Goal: Obtain resource: Obtain resource

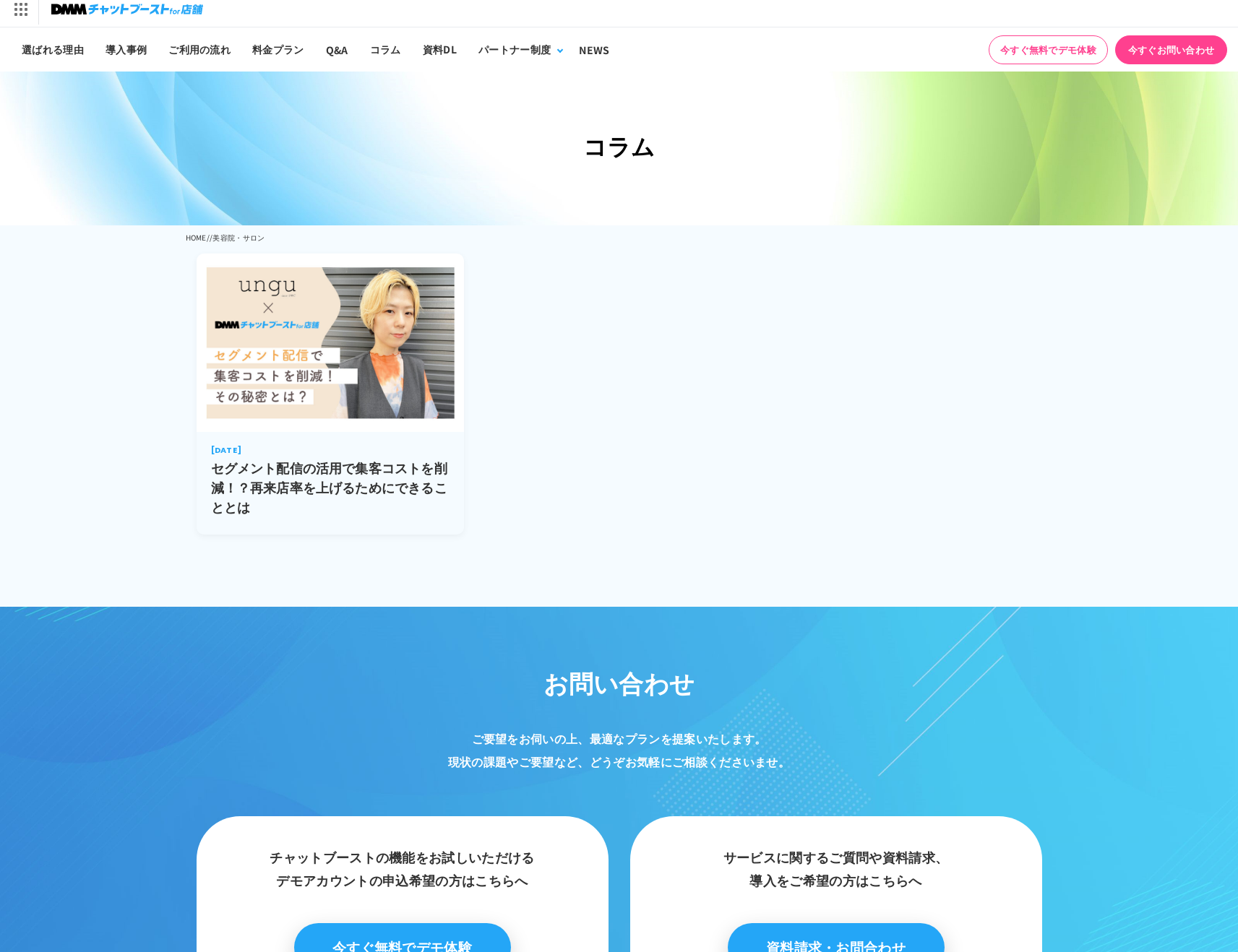
scroll to position [10, 0]
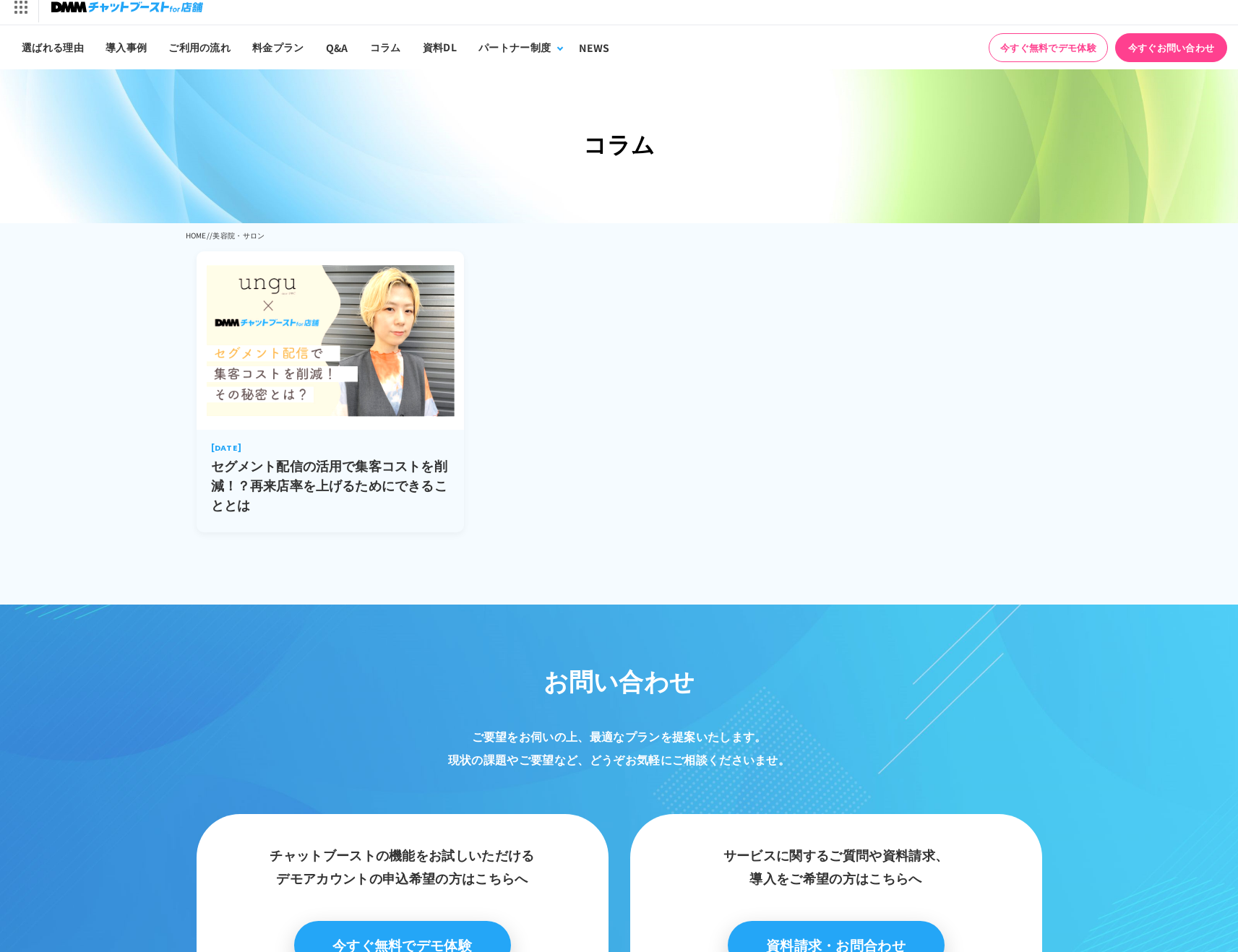
click at [410, 419] on img at bounding box center [331, 340] width 268 height 178
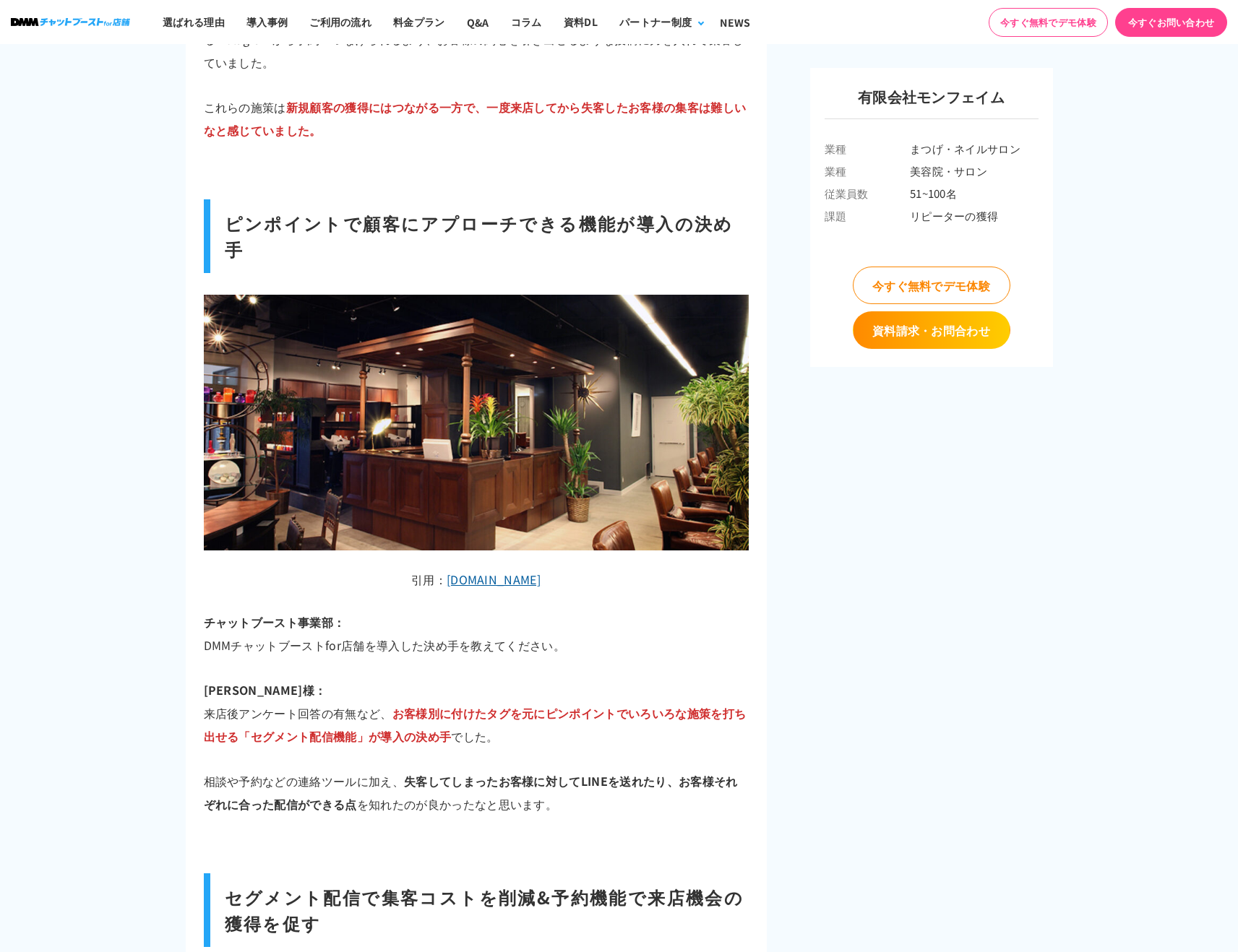
scroll to position [2717, 0]
drag, startPoint x: 391, startPoint y: 639, endPoint x: 577, endPoint y: 638, distance: 186.0
click at [577, 703] on span "お客様別に付けたタグを元にピンポイントでいろいろな施策を打ち出せる「セグメント配信機能」が導入の決め手" at bounding box center [475, 723] width 543 height 40
click at [512, 676] on div "セグメント配信の活用で集客コストを削減！？再来店率を上げるためにできることとは 2022.10.26 #まつげ・ネイルサロン #美容院・サロン #51~100…" at bounding box center [476, 656] width 545 height 6475
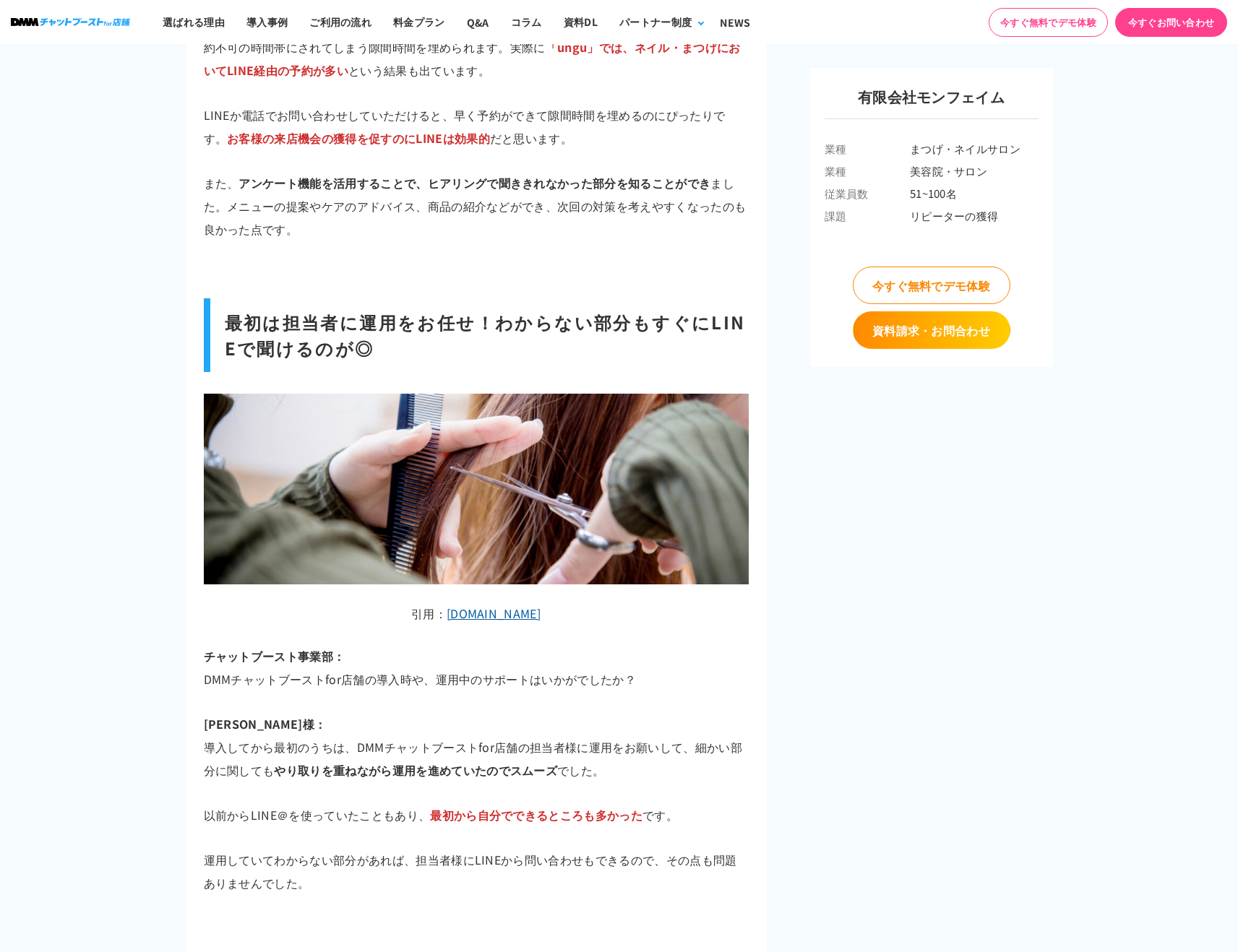
scroll to position [4463, 0]
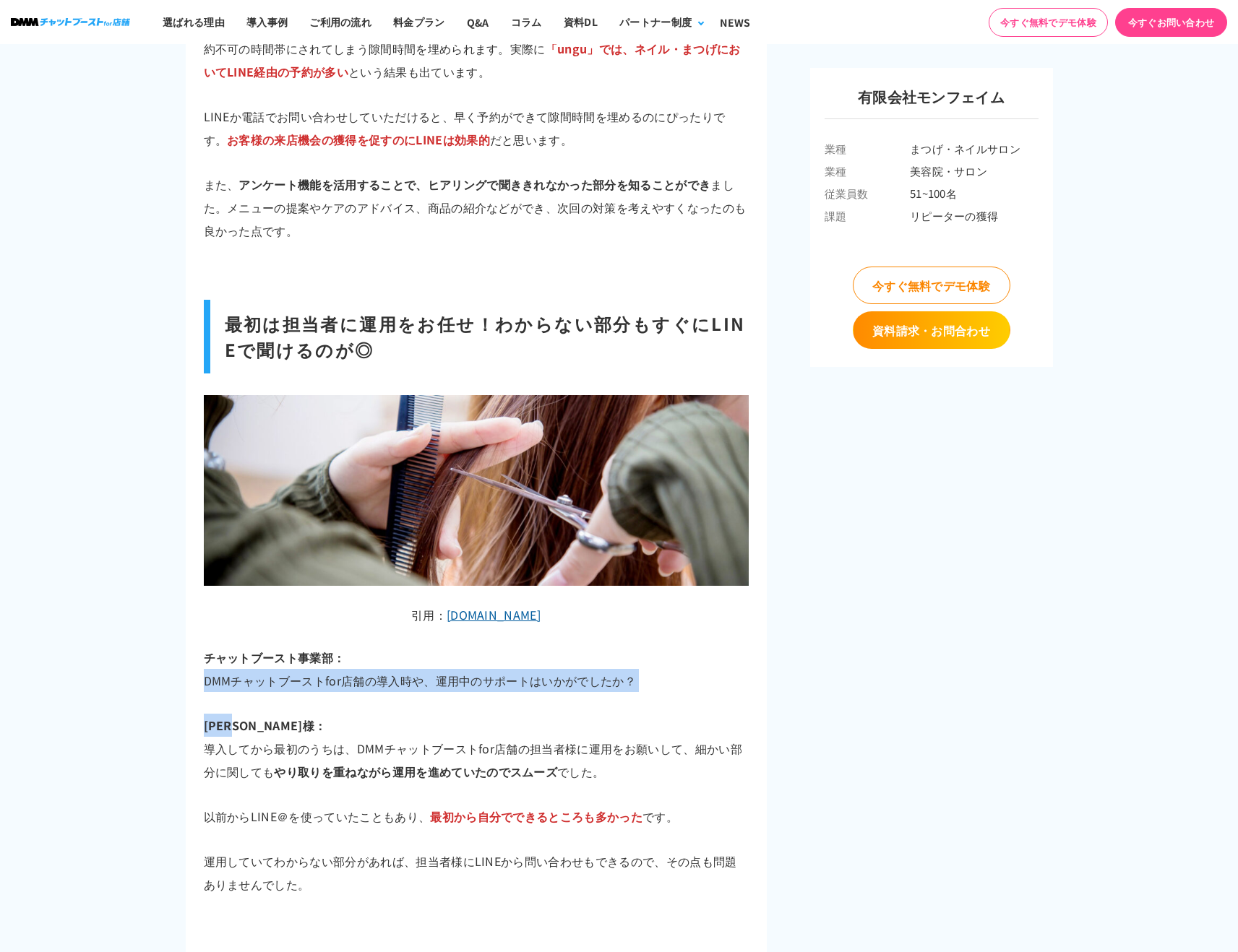
drag, startPoint x: 188, startPoint y: 605, endPoint x: 627, endPoint y: 642, distance: 440.6
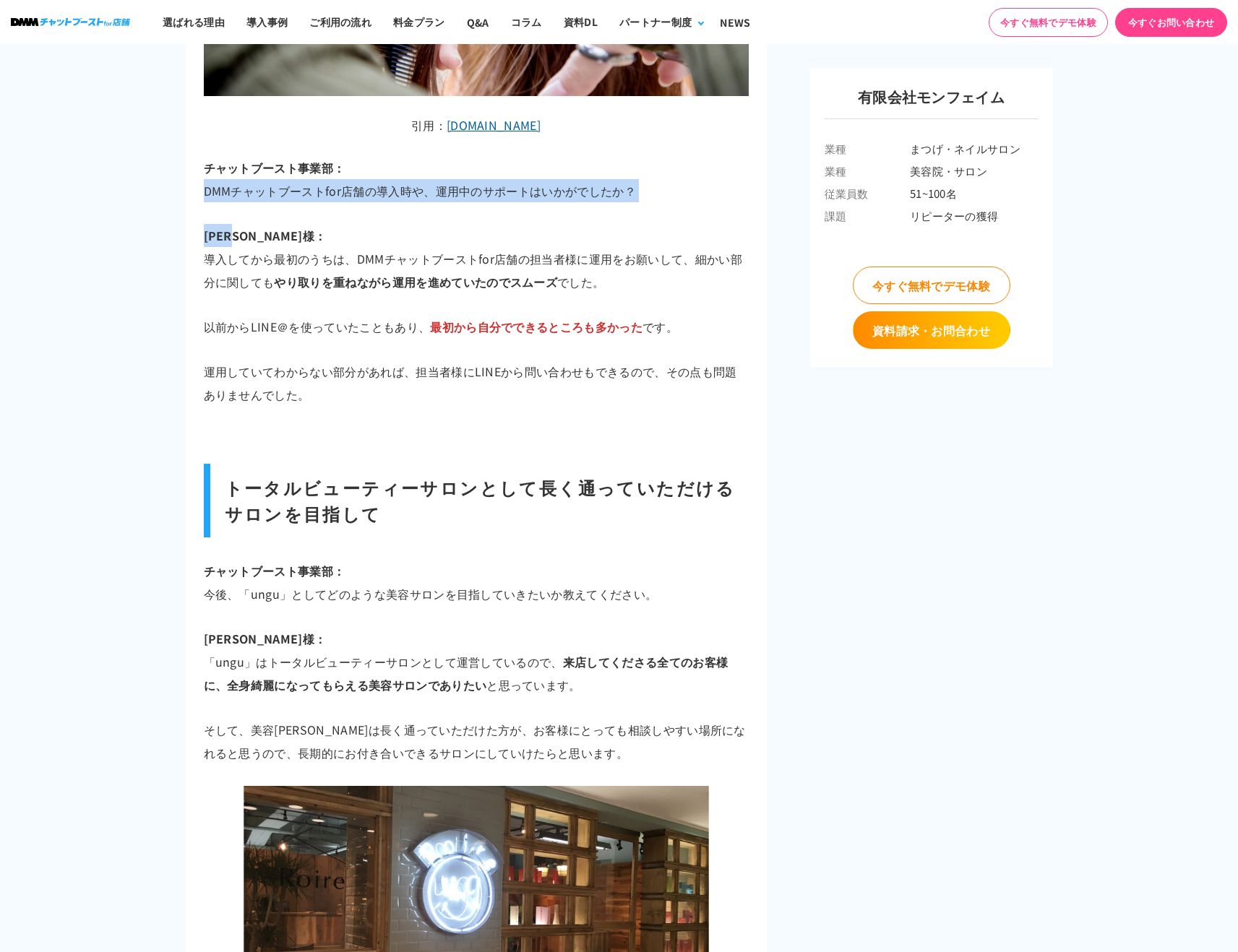
scroll to position [4958, 0]
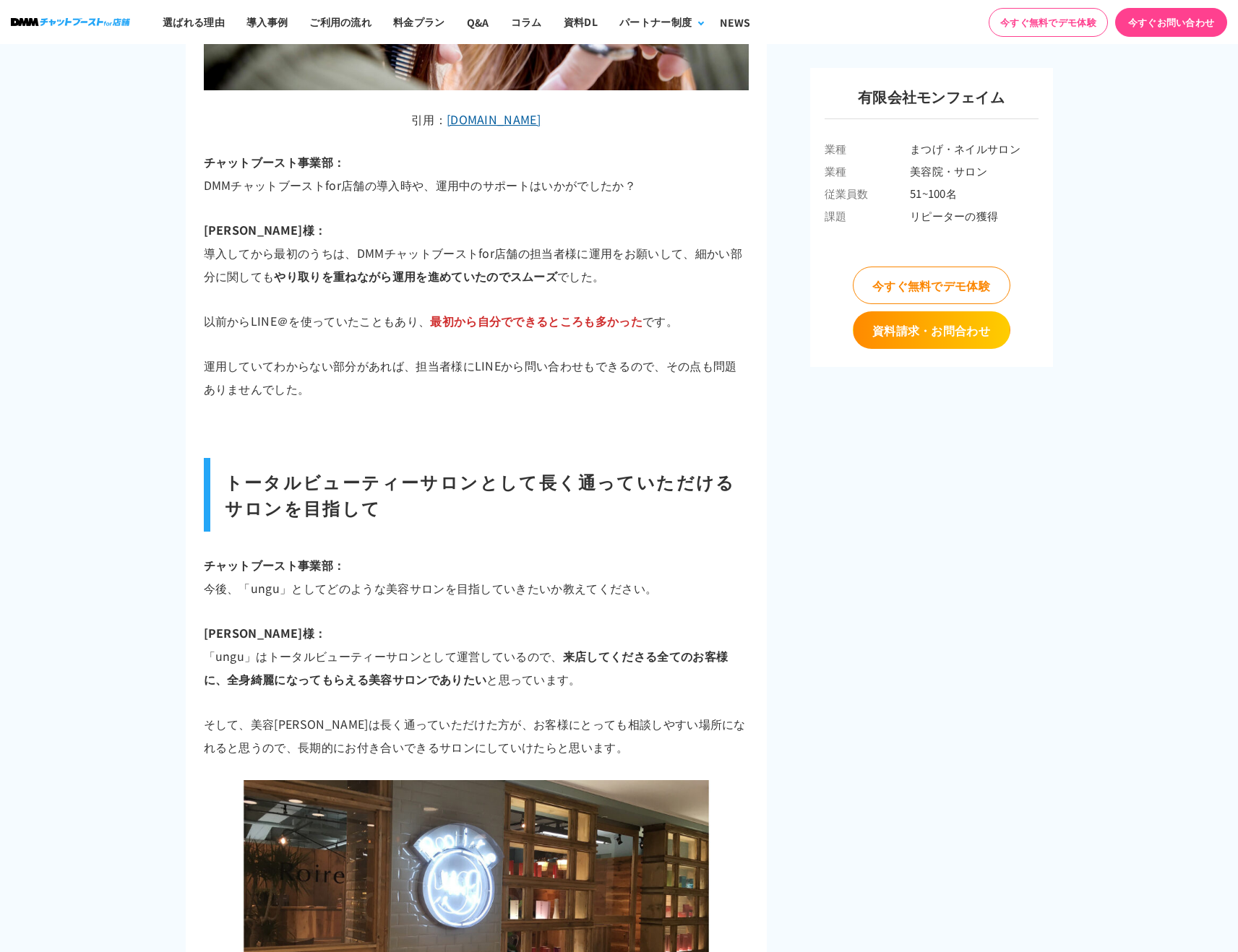
click at [627, 713] on p "そして、美容サロンは長く通っていただけた方が、お客様にとっても相談しやすい場所になれると思うので、長期的にお付き合いできるサロンにしていけたらと思います。" at bounding box center [476, 735] width 545 height 46
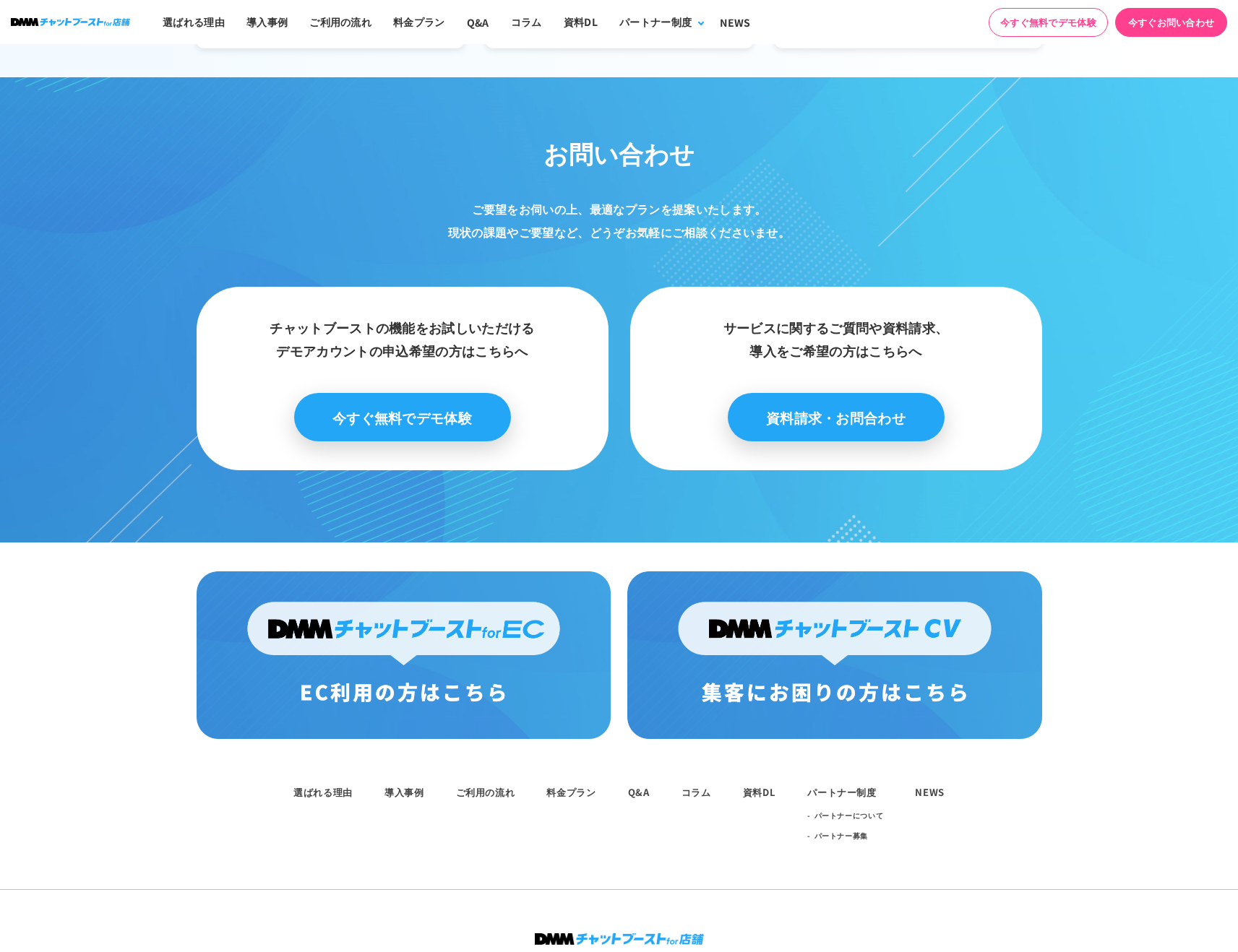
scroll to position [6466, 0]
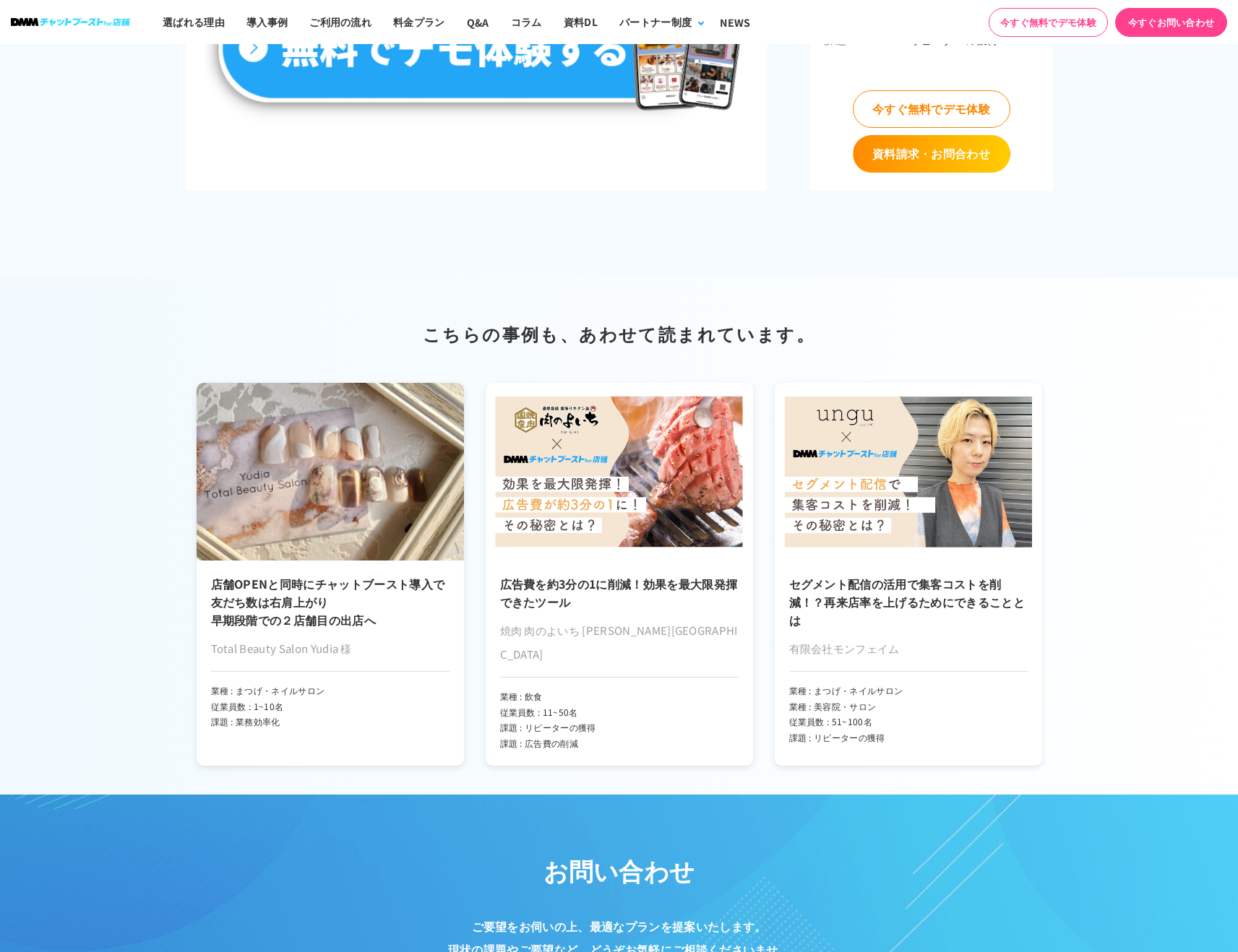
click at [93, 21] on img at bounding box center [70, 22] width 119 height 8
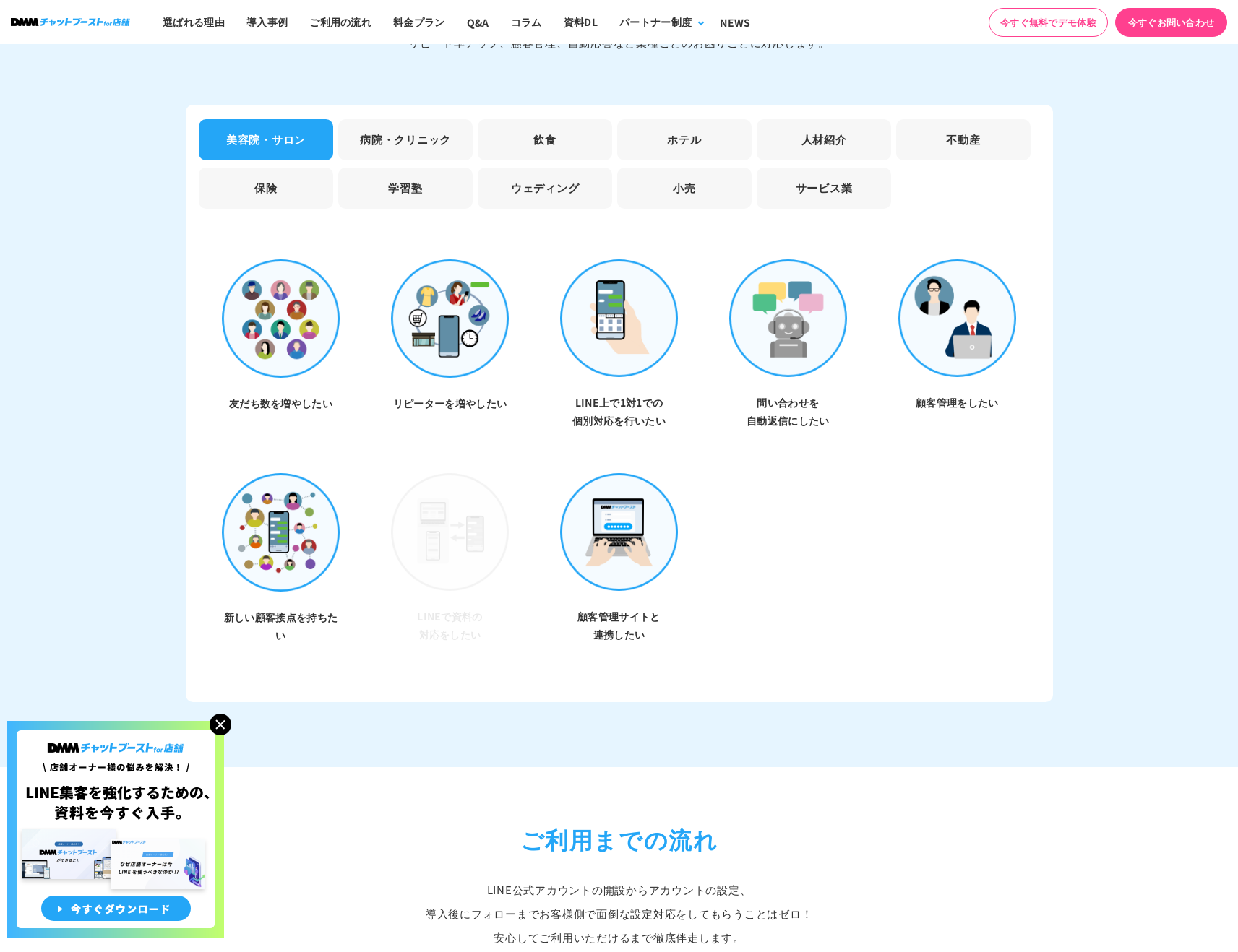
scroll to position [4127, 0]
click at [631, 533] on img at bounding box center [620, 530] width 119 height 118
click at [606, 615] on h3 "顧客管理サイトと 連携したい" at bounding box center [620, 624] width 119 height 36
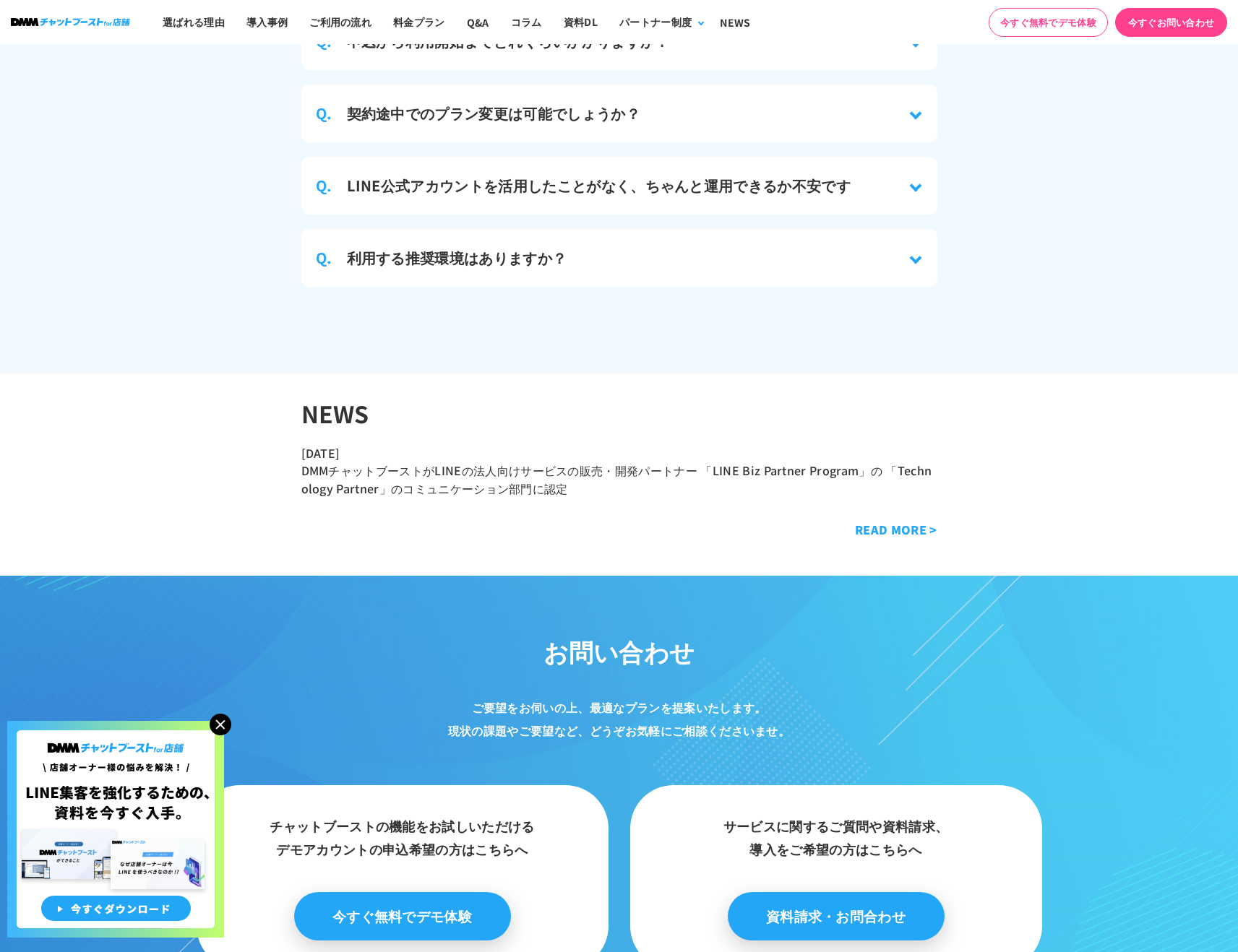
scroll to position [6344, 0]
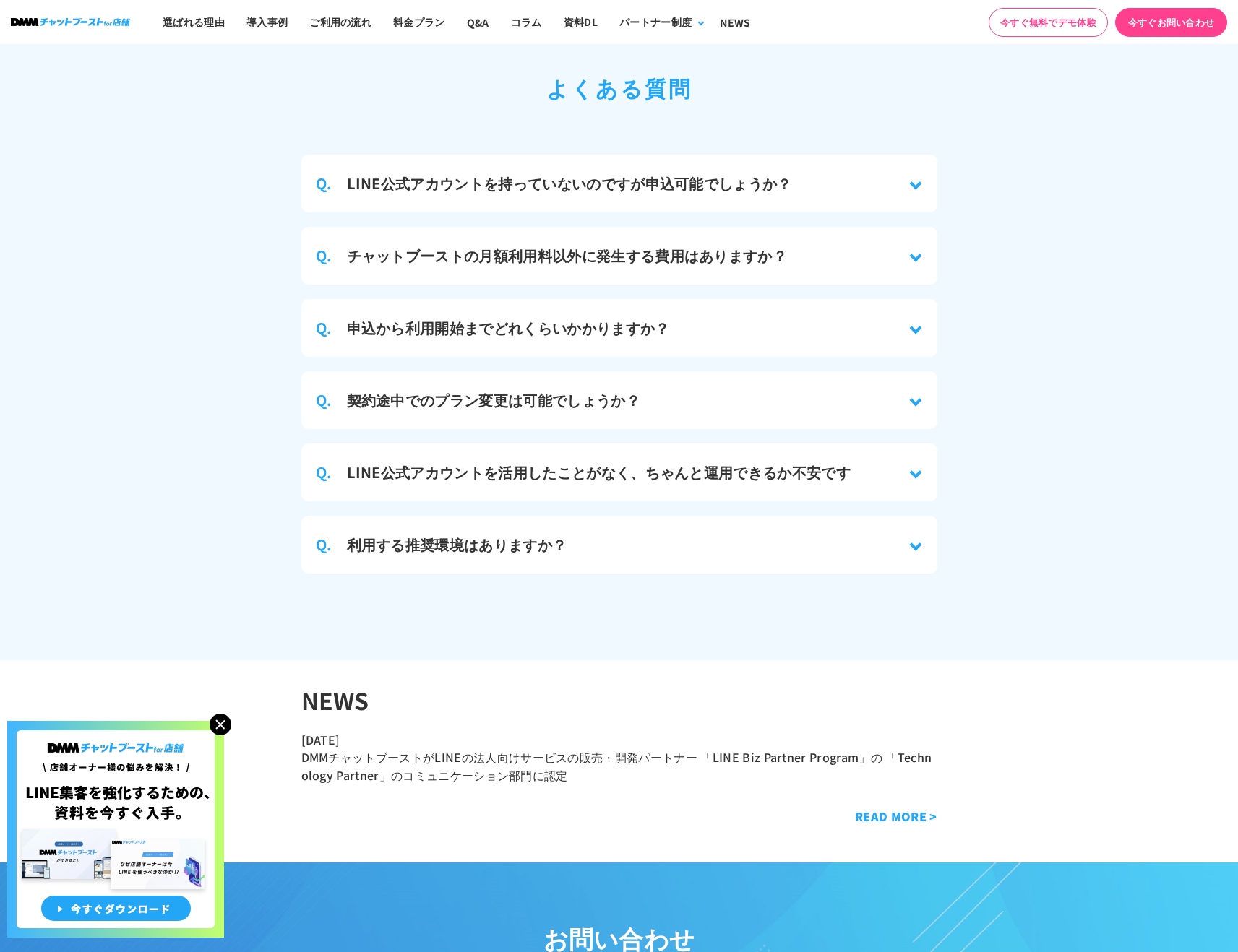
click at [893, 808] on link "READ MORE >" at bounding box center [896, 816] width 82 height 18
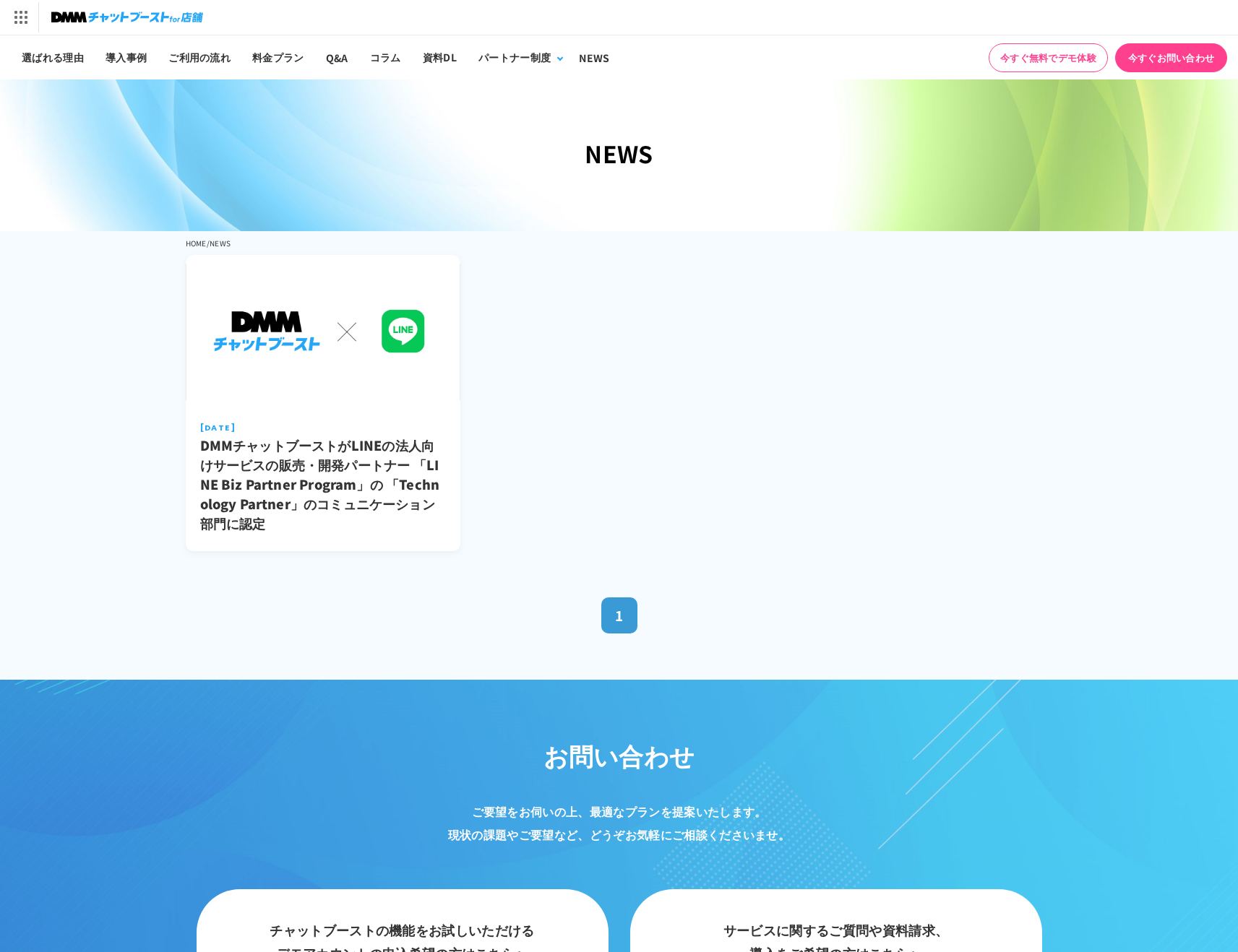
scroll to position [740, 0]
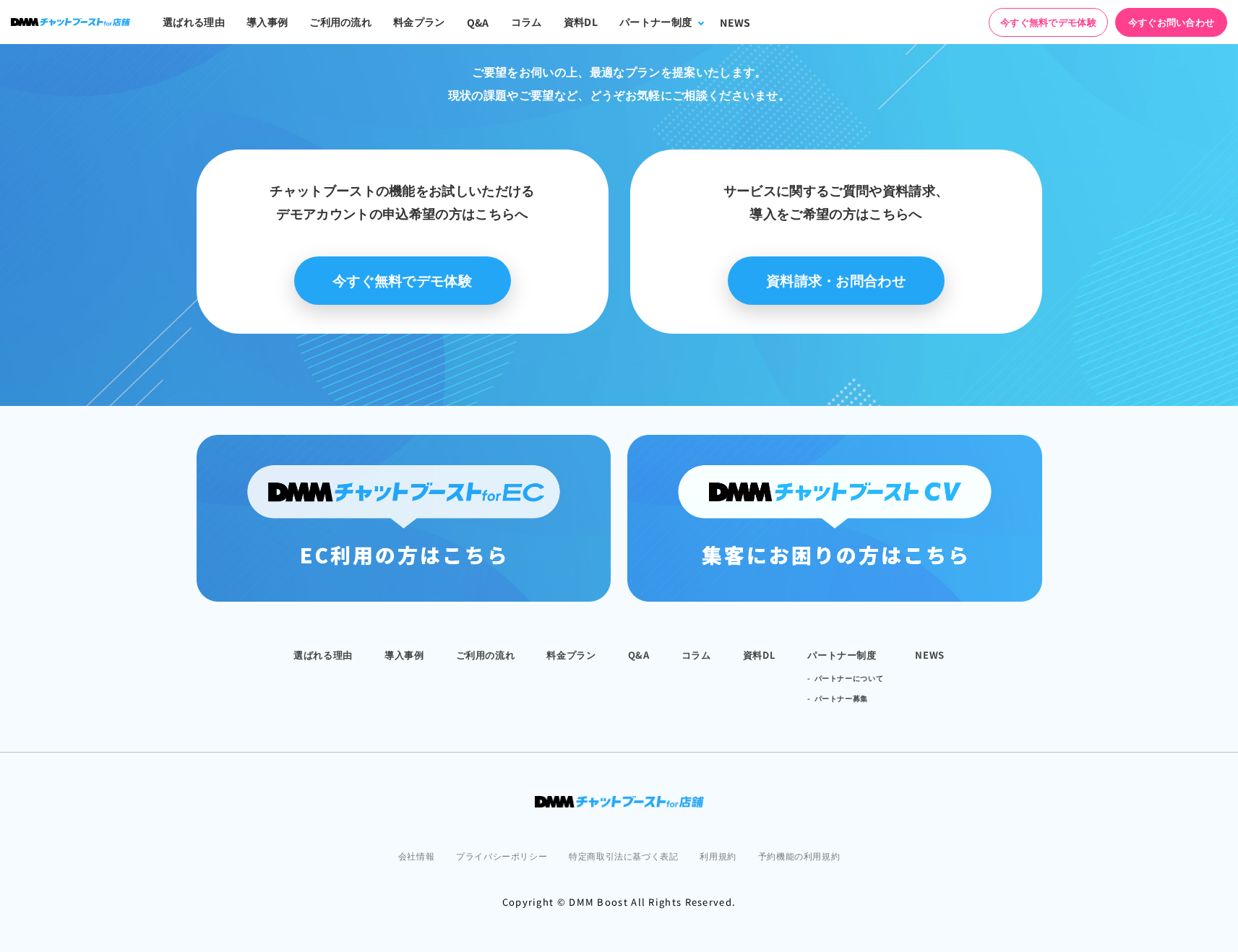
click at [890, 550] on img at bounding box center [834, 517] width 414 height 167
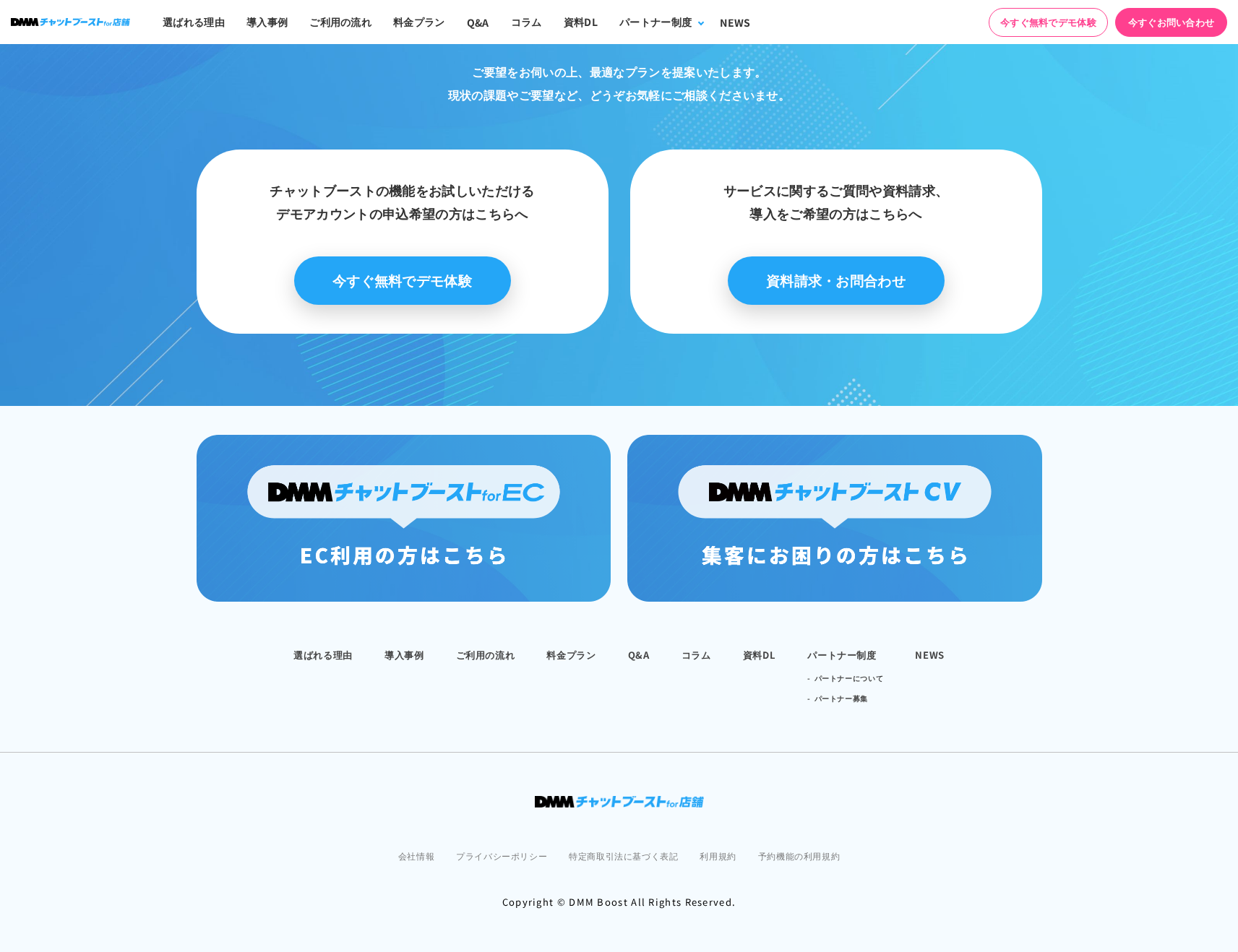
scroll to position [0, 0]
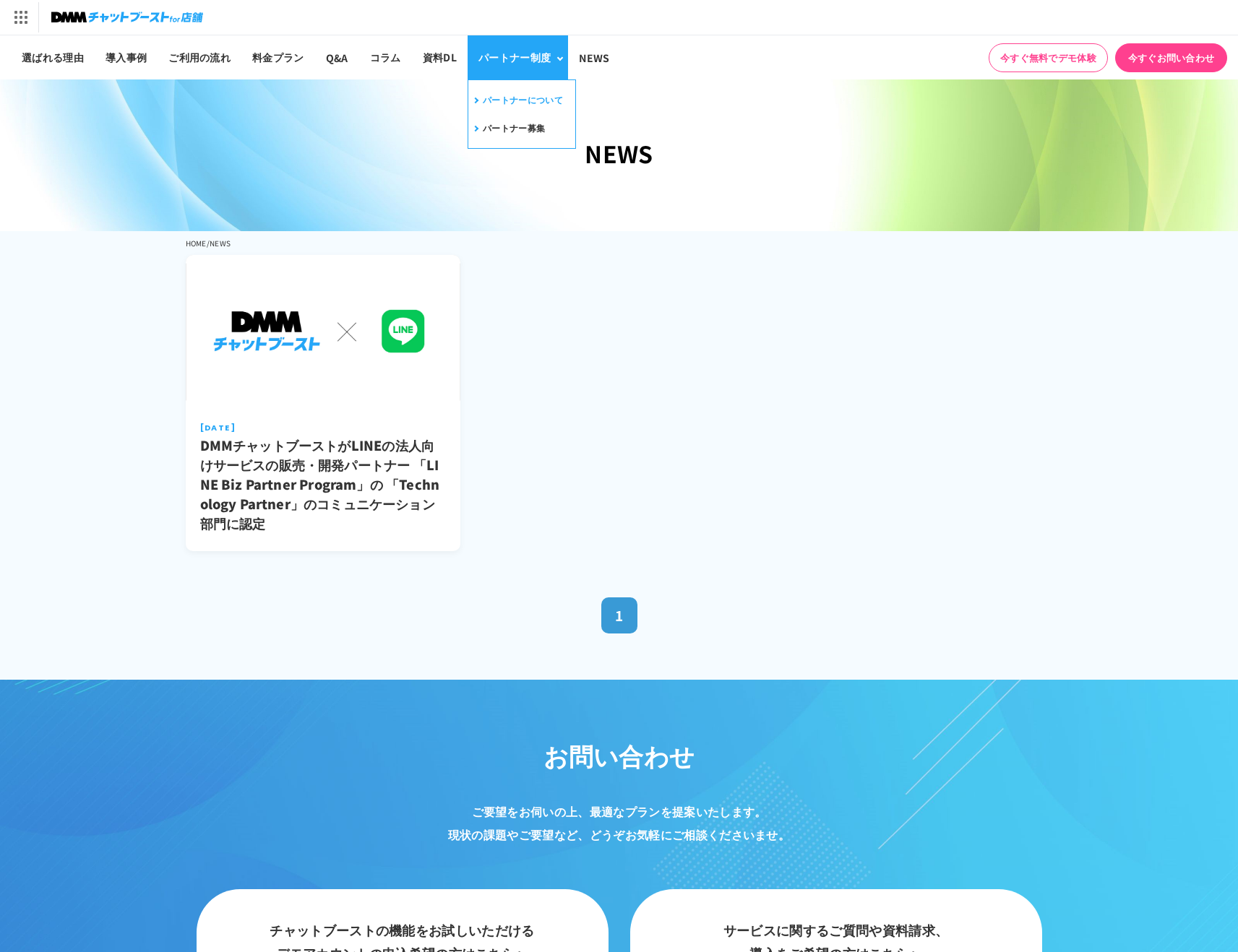
click at [535, 98] on link "パートナーについて" at bounding box center [518, 100] width 92 height 23
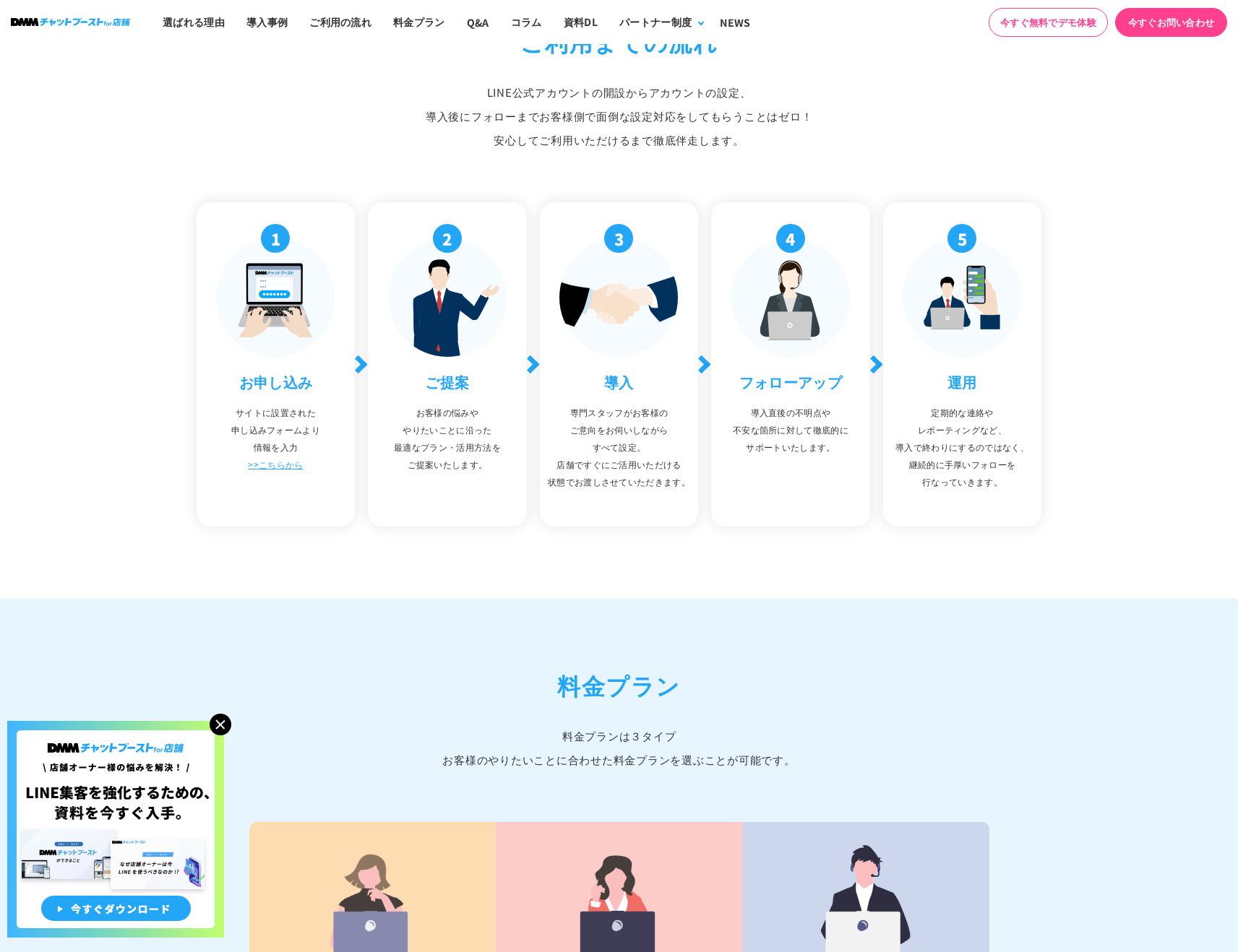
scroll to position [7252, 0]
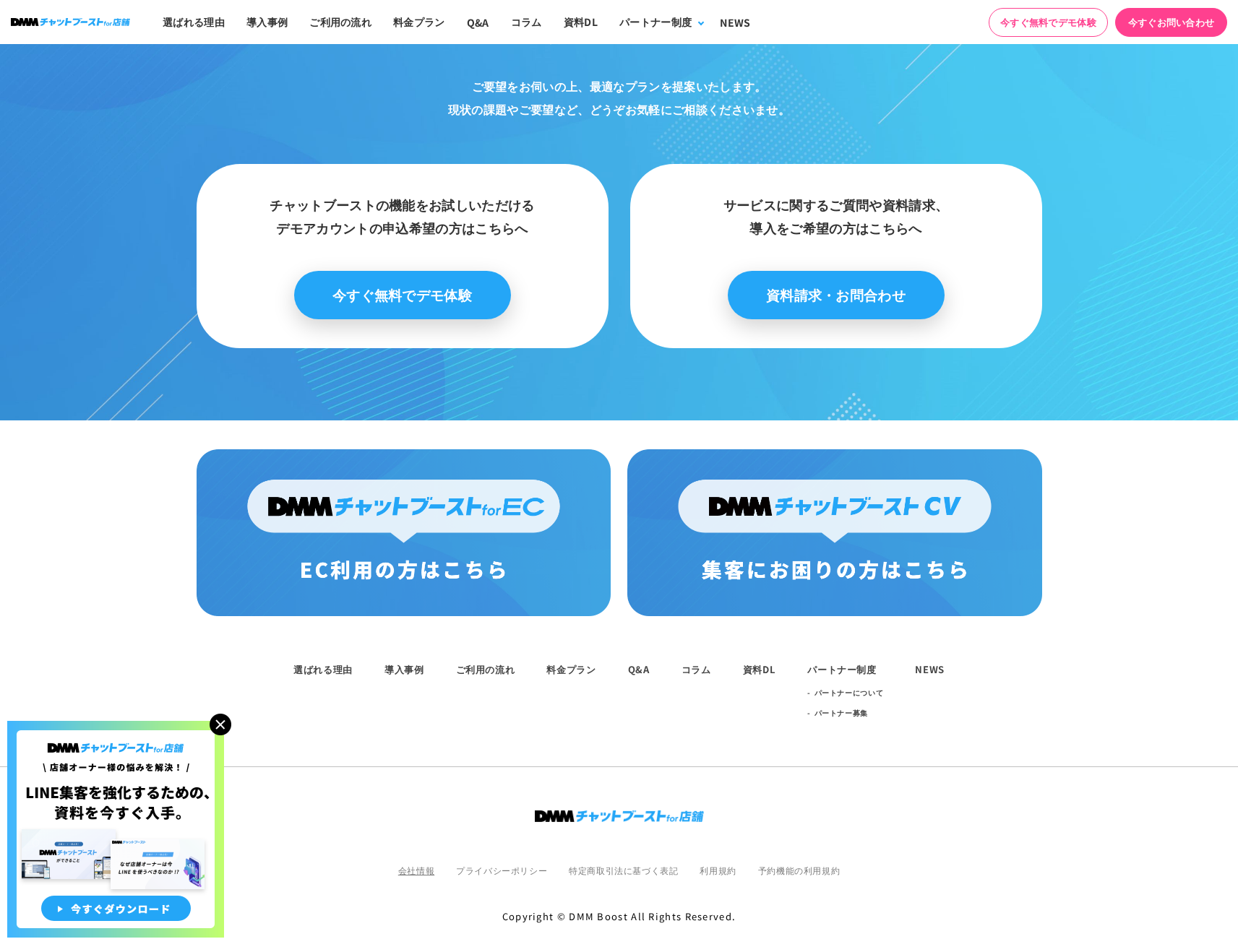
click at [414, 864] on link "会社情報" at bounding box center [415, 870] width 36 height 13
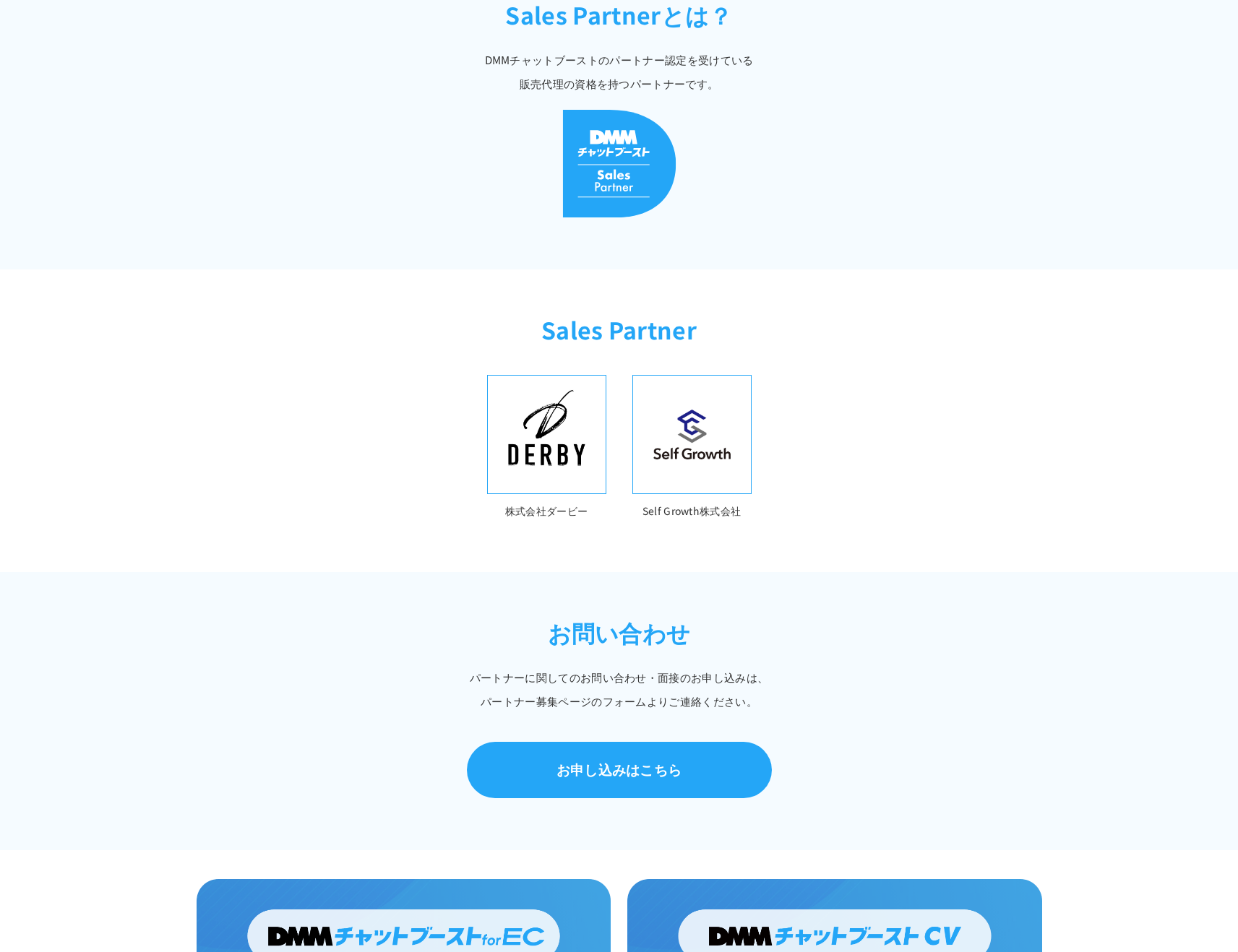
scroll to position [308, 0]
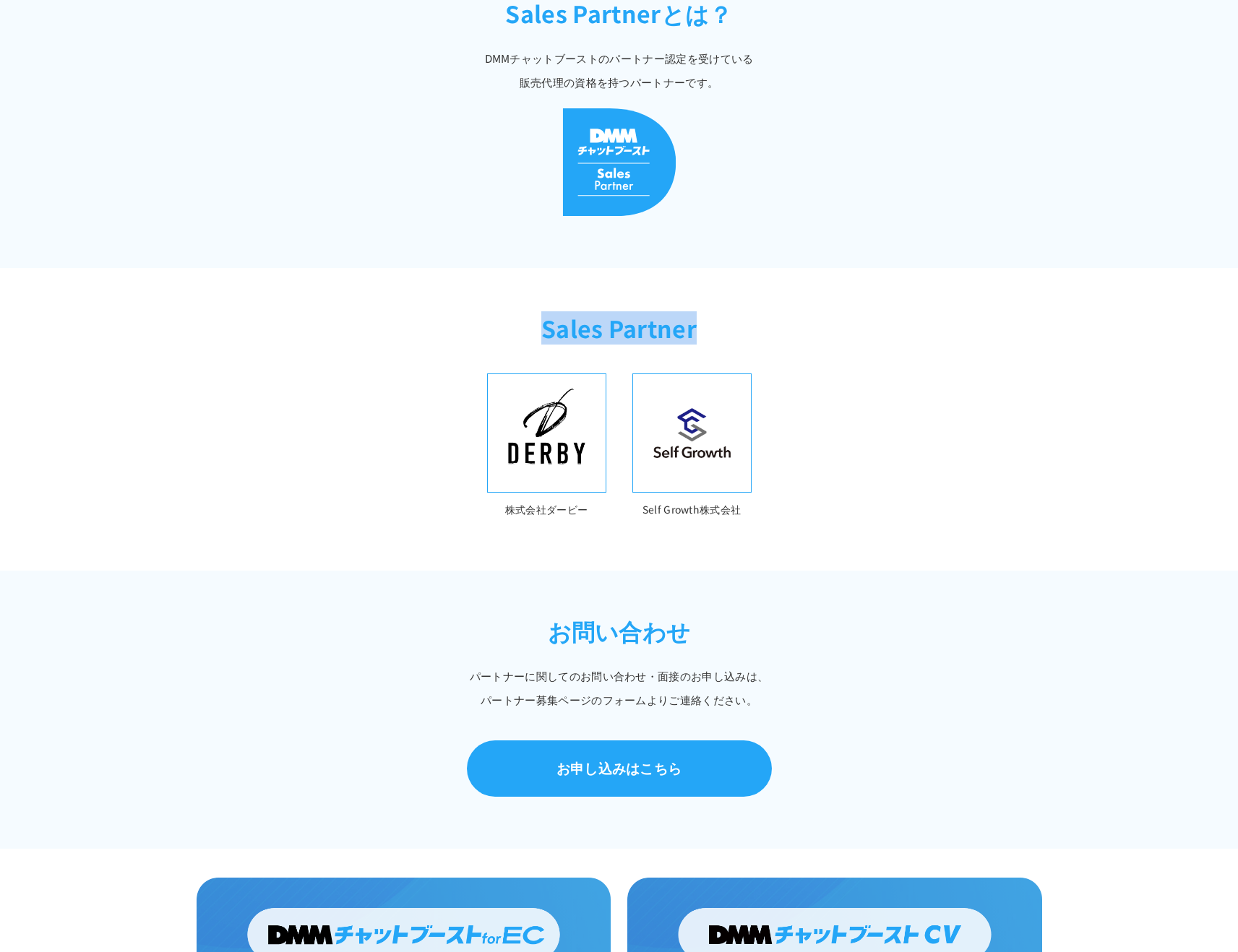
drag, startPoint x: 513, startPoint y: 330, endPoint x: 845, endPoint y: 327, distance: 332.0
click at [845, 329] on h2 "Sales Partner" at bounding box center [619, 335] width 1238 height 48
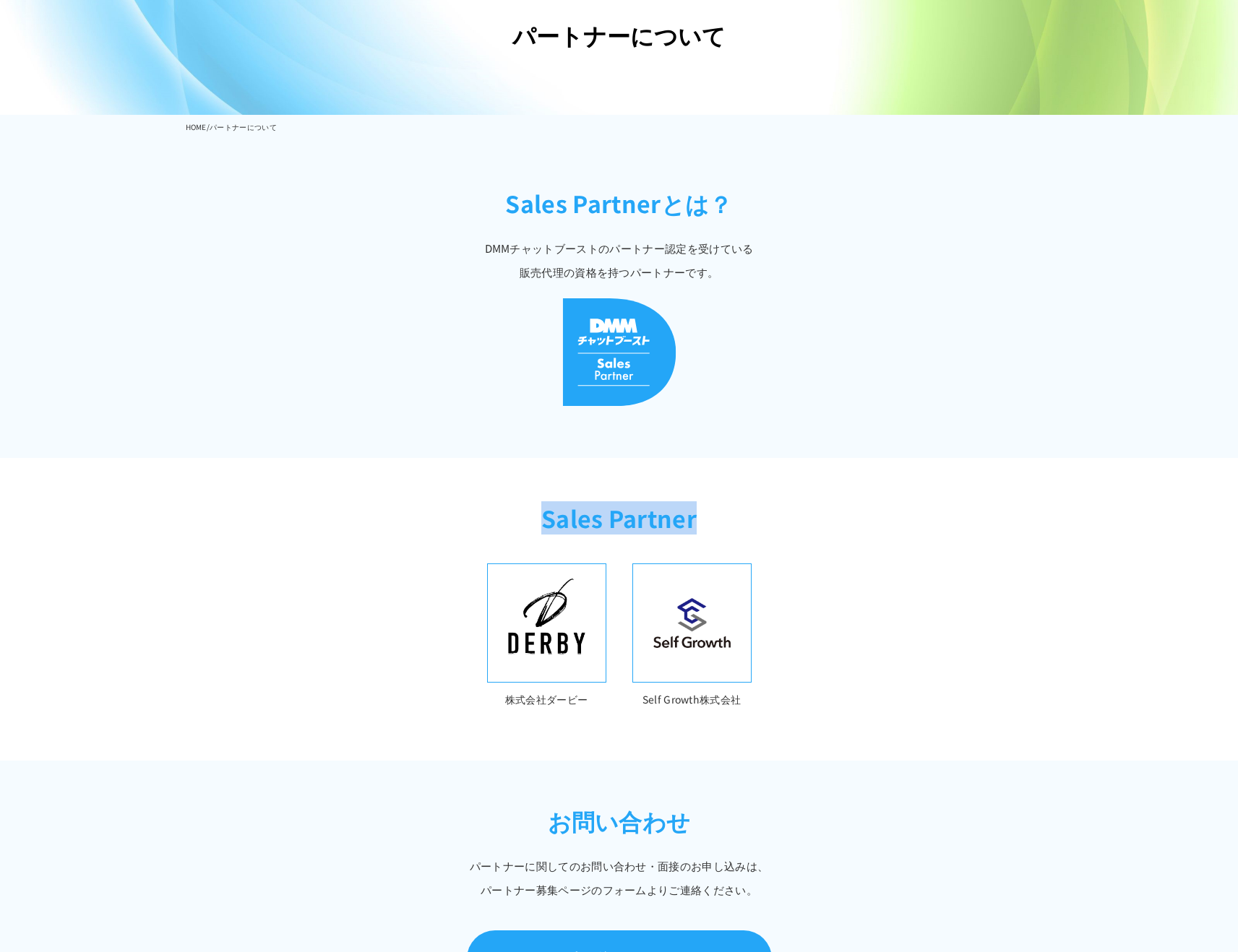
scroll to position [0, 0]
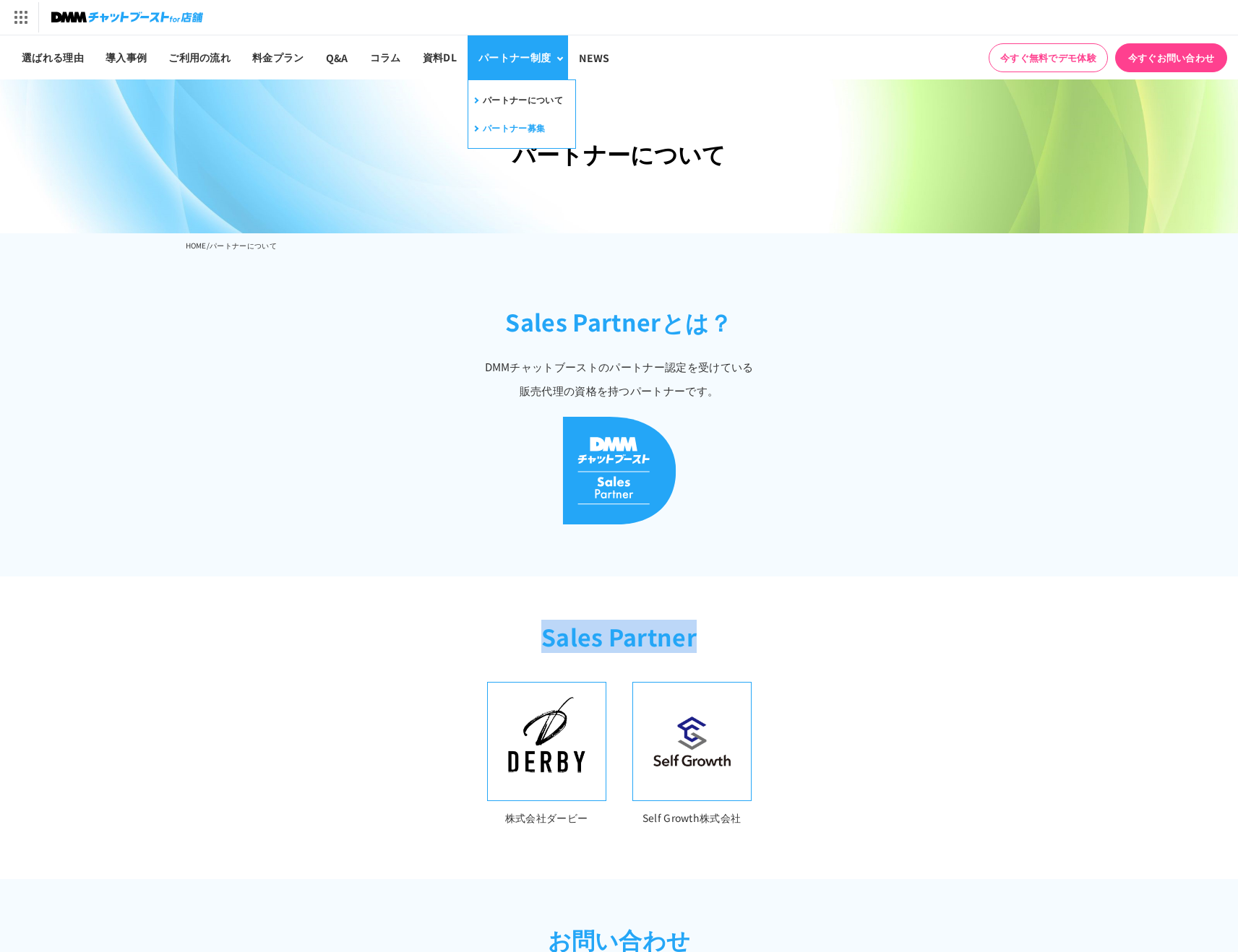
click at [534, 123] on link "パートナー募集" at bounding box center [508, 128] width 74 height 23
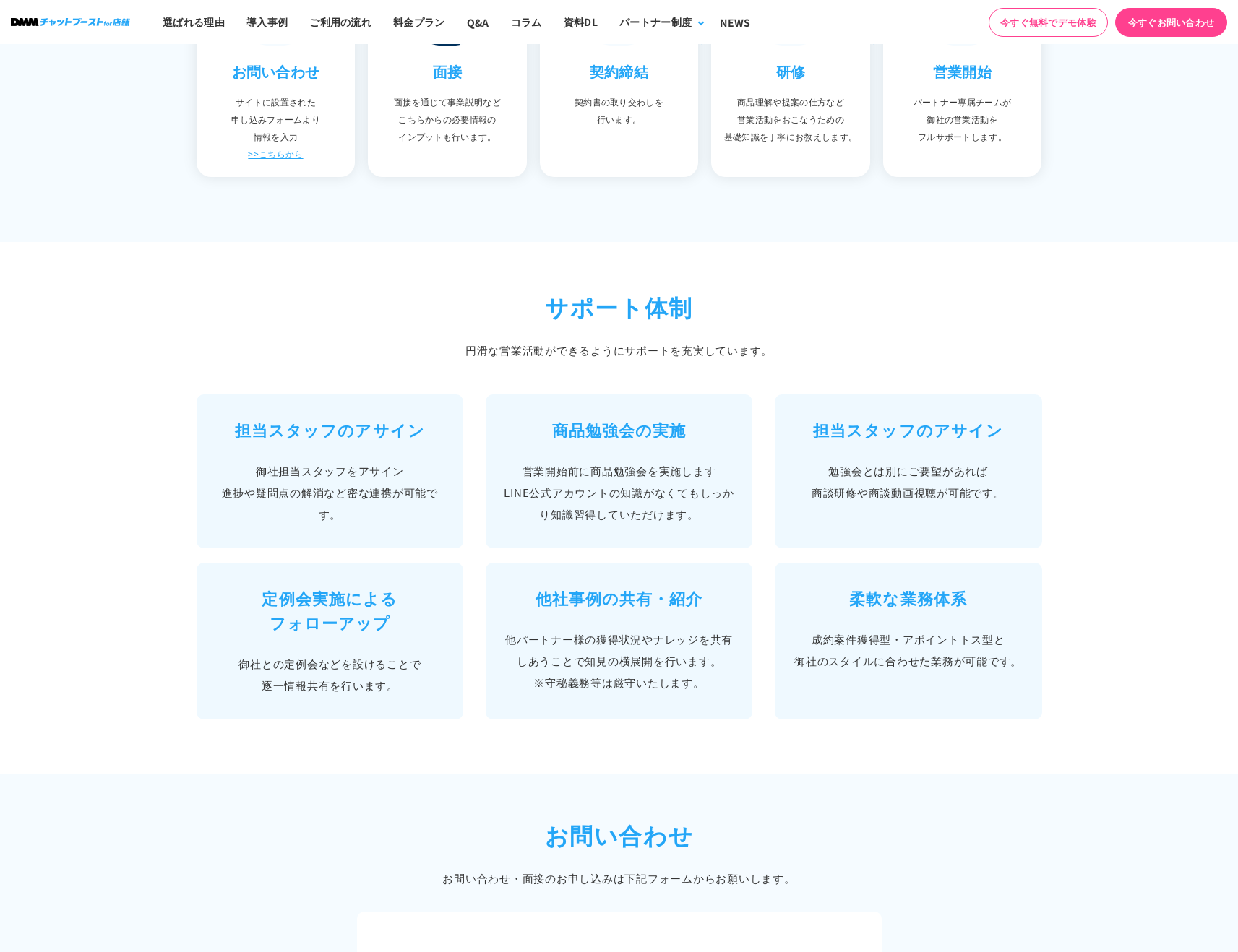
scroll to position [1141, 0]
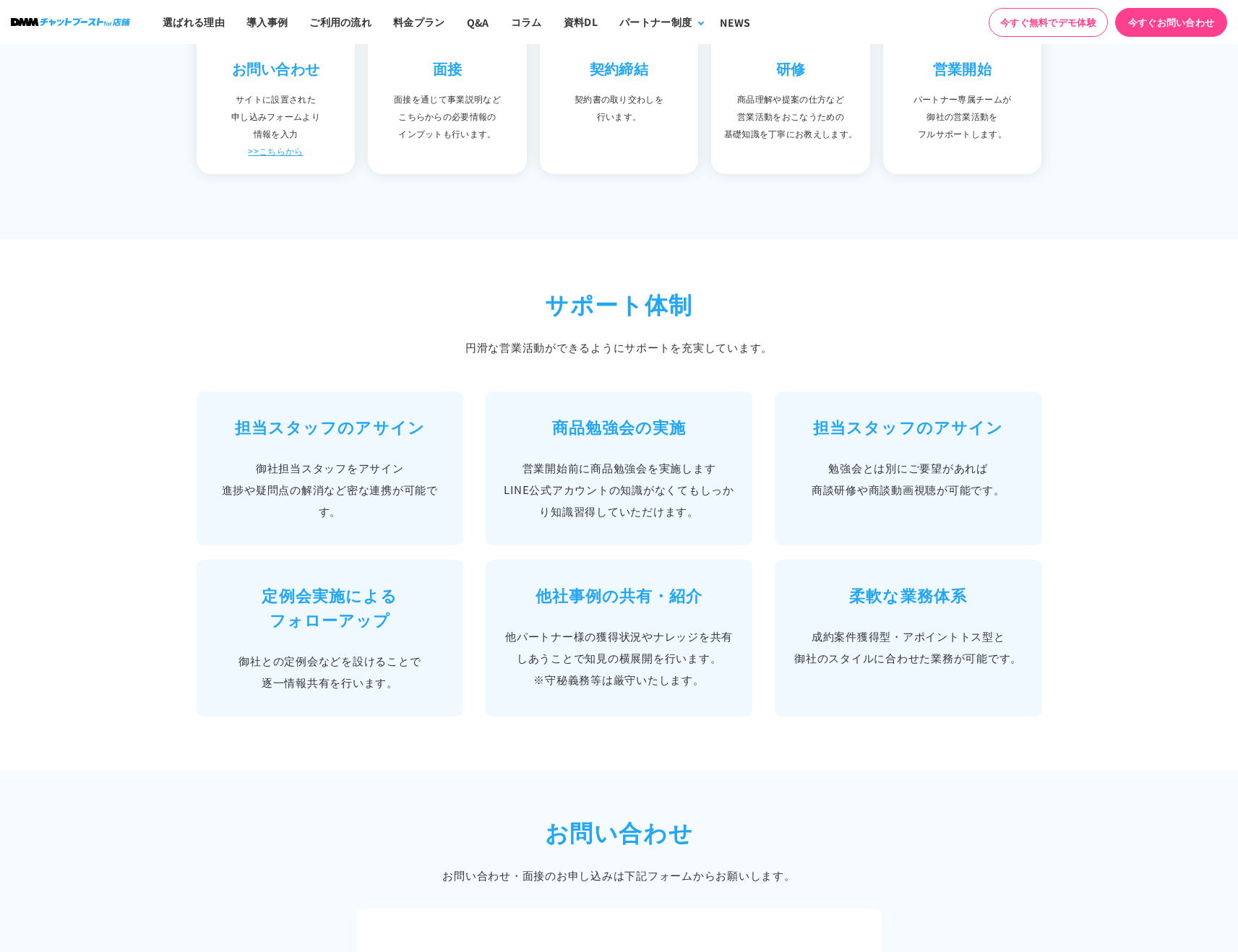
drag, startPoint x: 526, startPoint y: 566, endPoint x: 713, endPoint y: 567, distance: 187.0
click at [713, 571] on li "他社事例の共有・紹介 他パートナー様の獲得状況やナレッジを共有しあうことで知見の横展開を行います。 ※守秘義務等は厳守いたします。" at bounding box center [619, 638] width 267 height 157
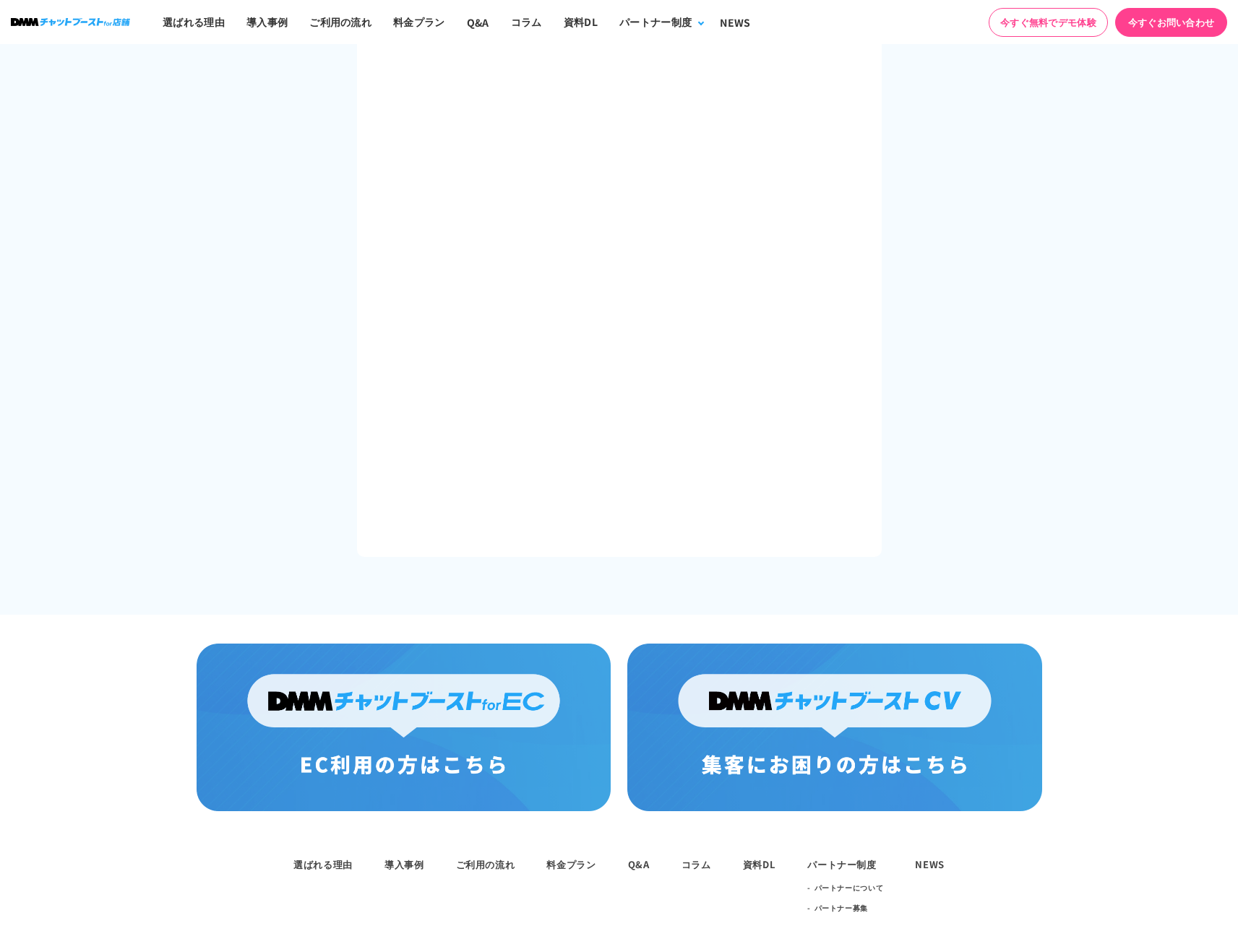
scroll to position [2494, 0]
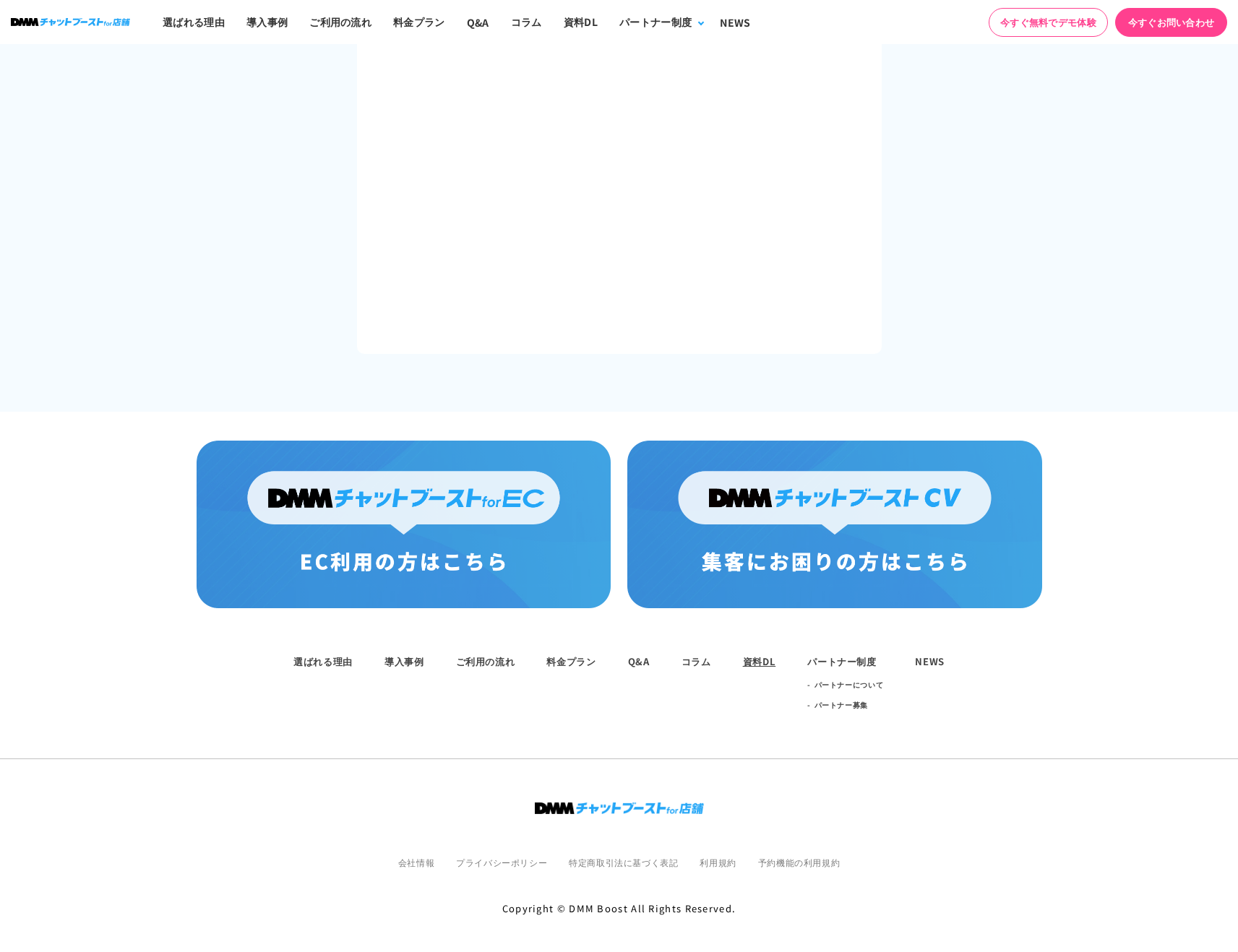
click at [751, 655] on link "資料DL" at bounding box center [760, 661] width 34 height 13
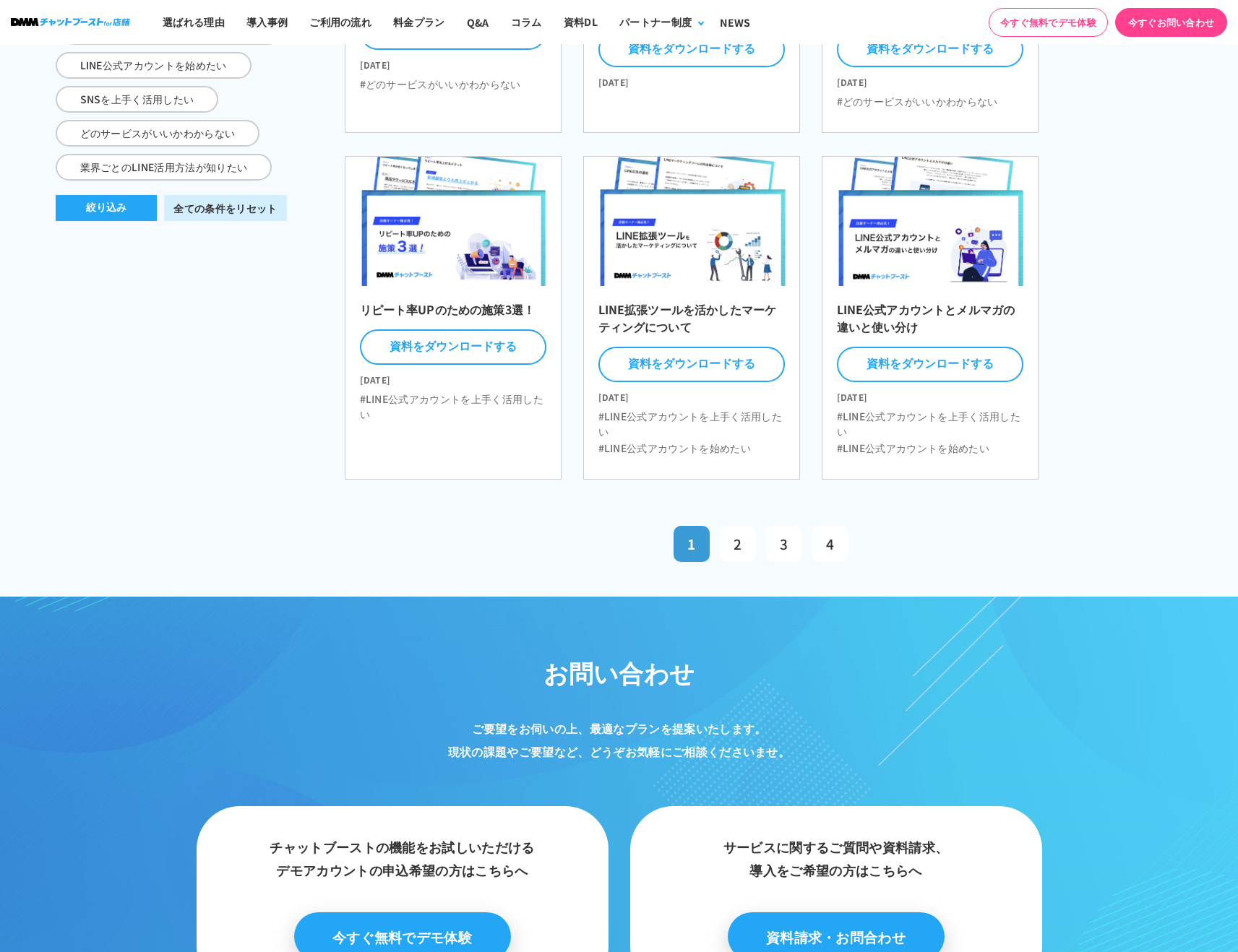
click at [751, 651] on section "お問い合わせ ご要望をお伺いの上、最適なプランを提案いたします。 現状の課題やご要望など、 どうぞお気軽にご相談くださいませ。 チャットブーストの機能をお試し…" at bounding box center [619, 830] width 1238 height 466
